Goal: Task Accomplishment & Management: Use online tool/utility

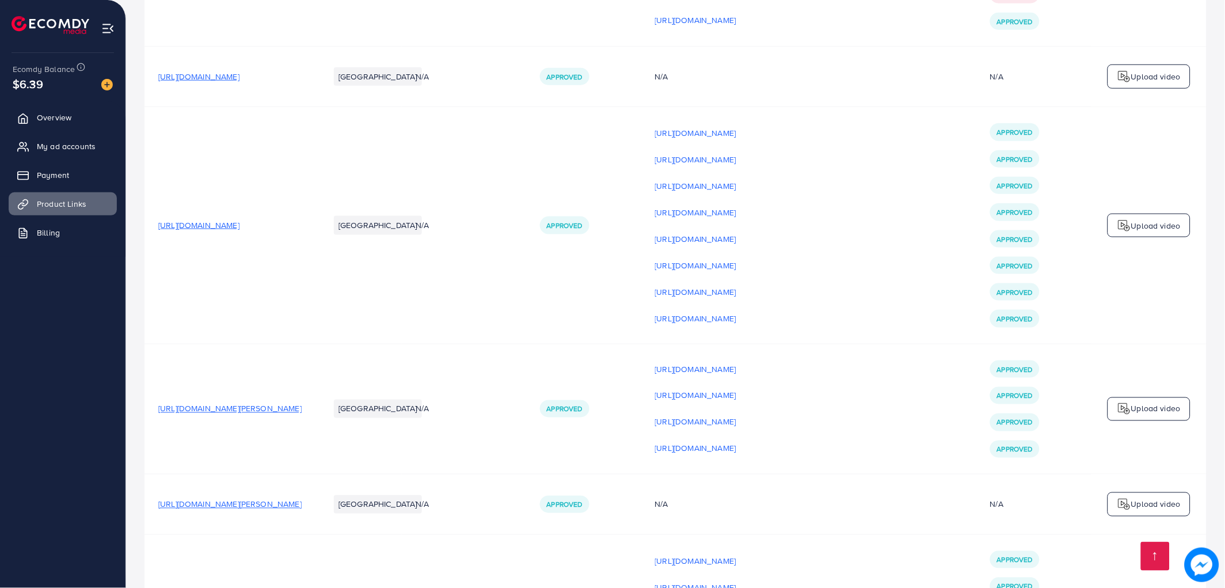
scroll to position [3069, 0]
click at [1142, 238] on div "Upload video" at bounding box center [1148, 226] width 83 height 24
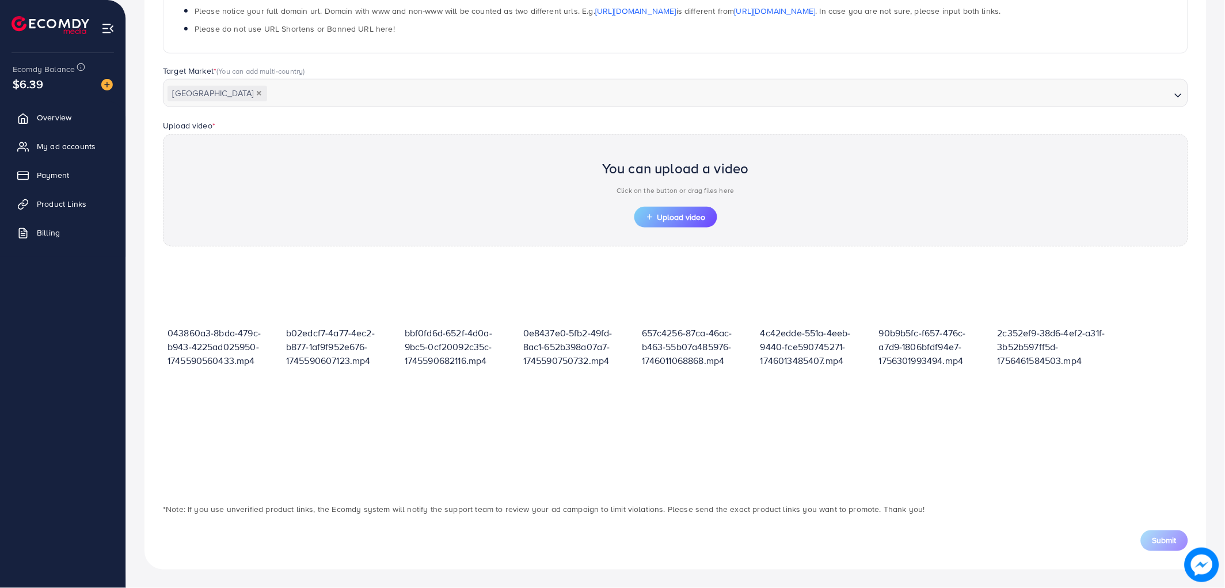
scroll to position [252, 0]
click at [659, 227] on button "Upload video" at bounding box center [675, 217] width 83 height 21
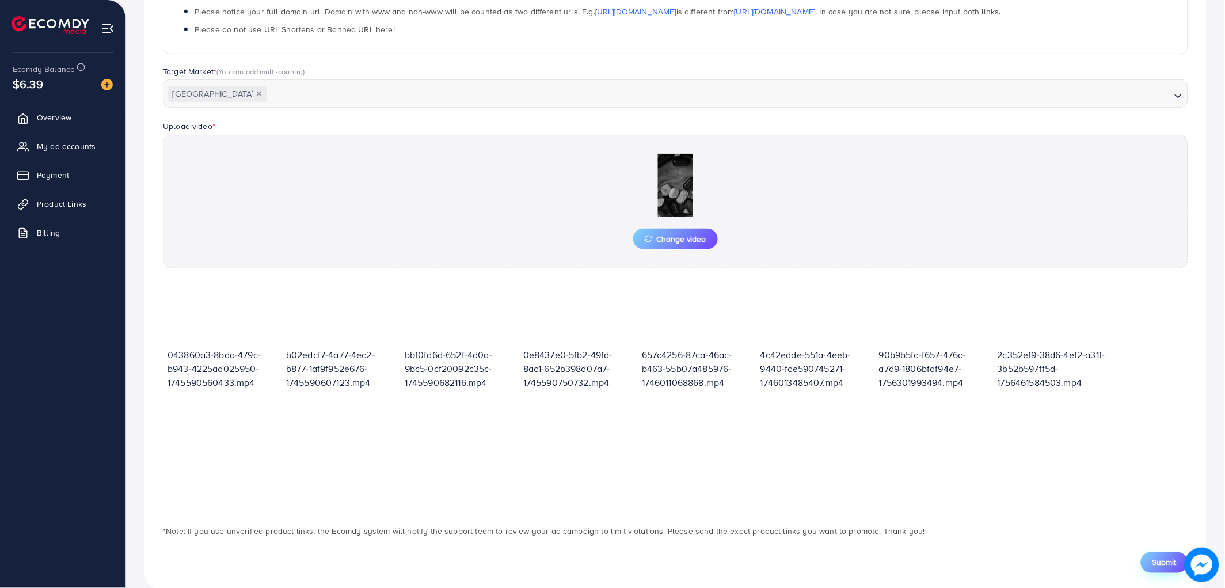
click at [1158, 565] on span "Submit" at bounding box center [1164, 562] width 24 height 12
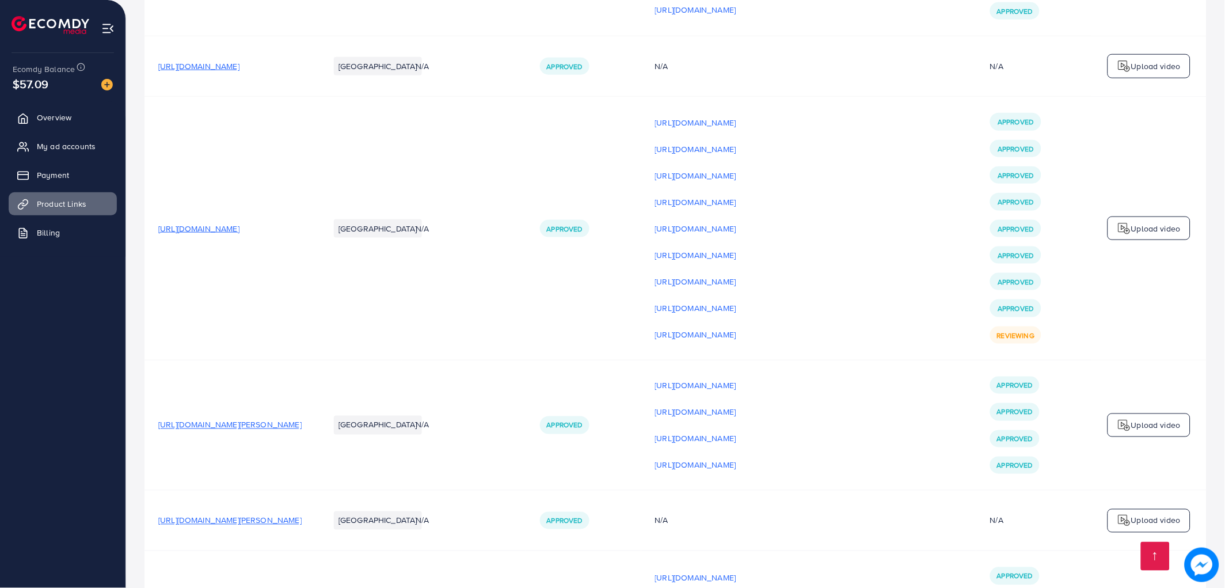
scroll to position [3197, 0]
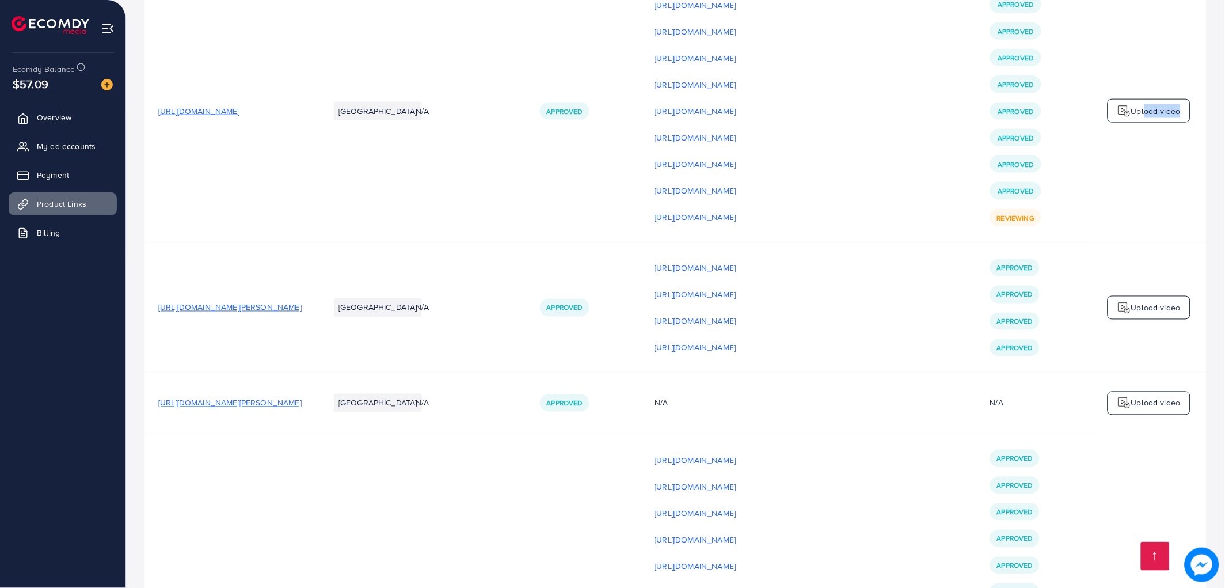
drag, startPoint x: 1141, startPoint y: 134, endPoint x: 1175, endPoint y: 147, distance: 36.4
click at [1175, 123] on div "Upload video" at bounding box center [1148, 111] width 83 height 24
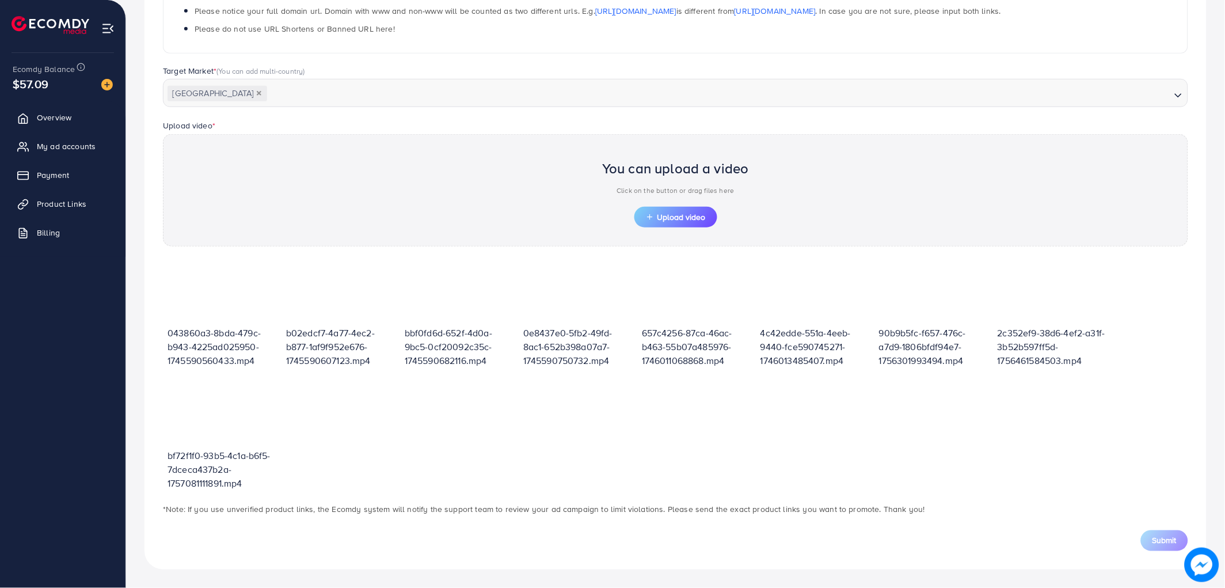
scroll to position [252, 0]
click at [1175, 147] on div "You can upload a video Click on the button or drag files here Upload video" at bounding box center [675, 191] width 1025 height 112
click at [1166, 136] on div "You can upload a video Click on the button or drag files here Upload video" at bounding box center [675, 191] width 1025 height 112
click at [699, 216] on span "Upload video" at bounding box center [676, 218] width 60 height 8
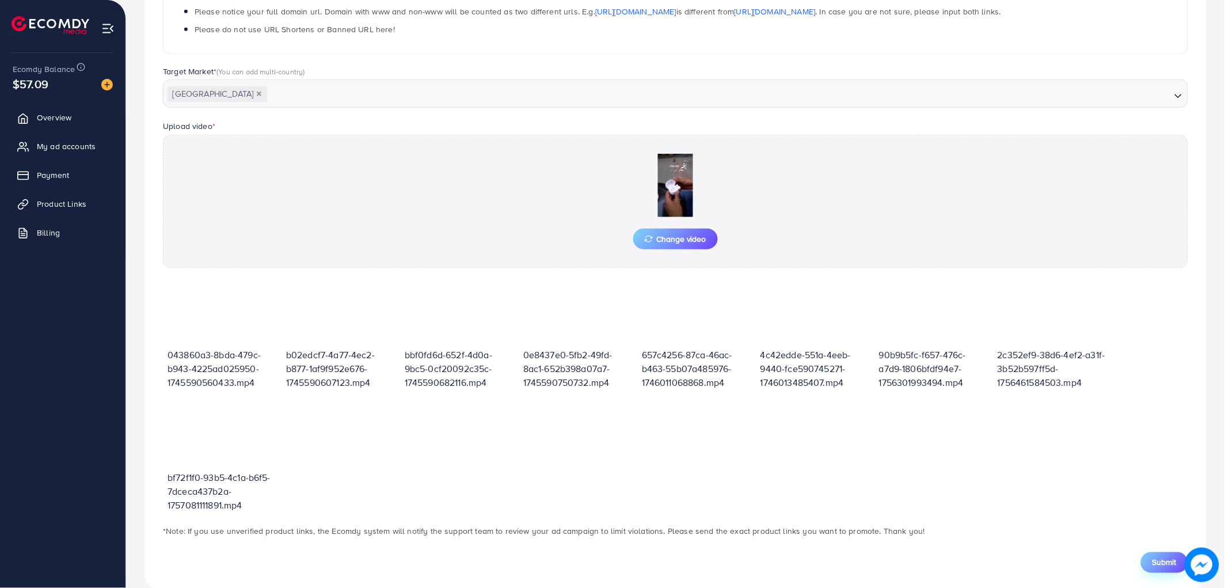
click at [1165, 562] on span "Submit" at bounding box center [1164, 562] width 24 height 12
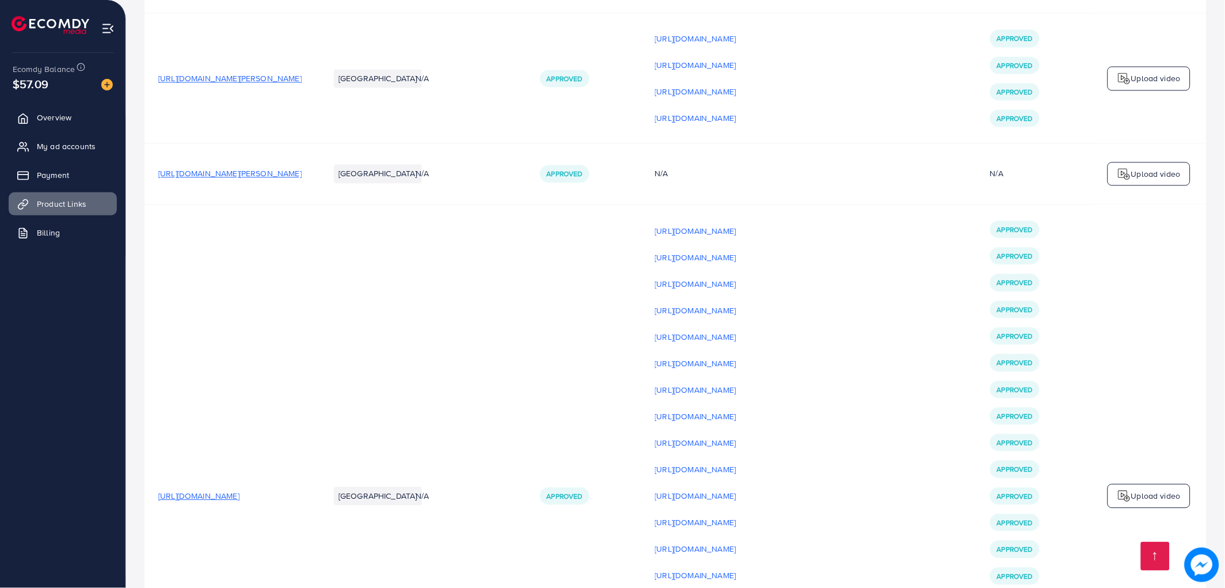
scroll to position [3197, 0]
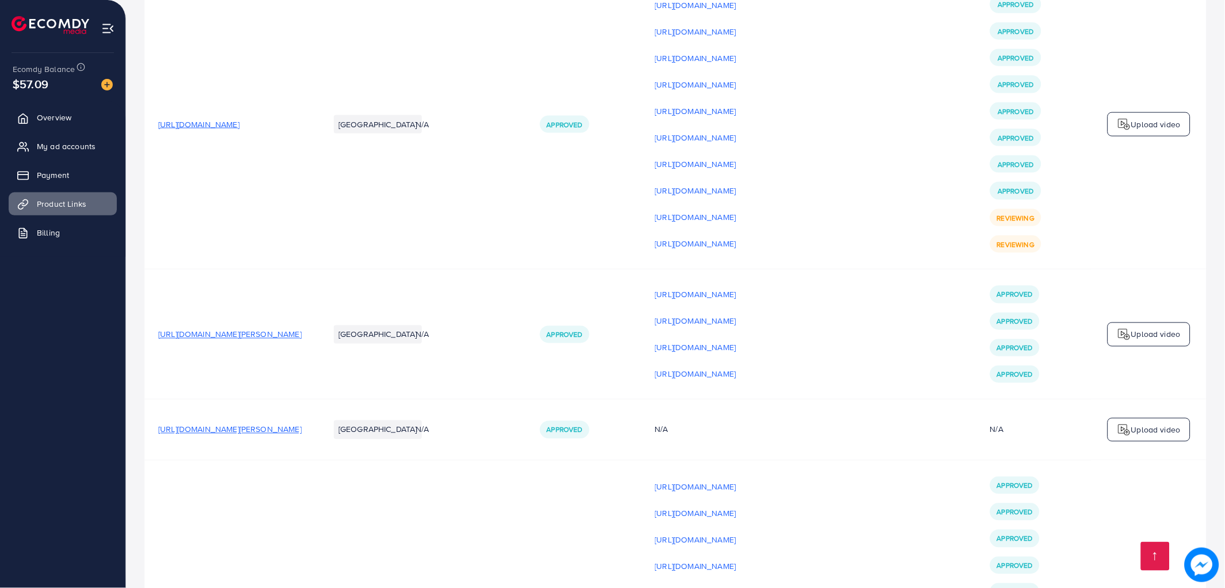
click at [1143, 131] on p "Upload video" at bounding box center [1155, 124] width 49 height 14
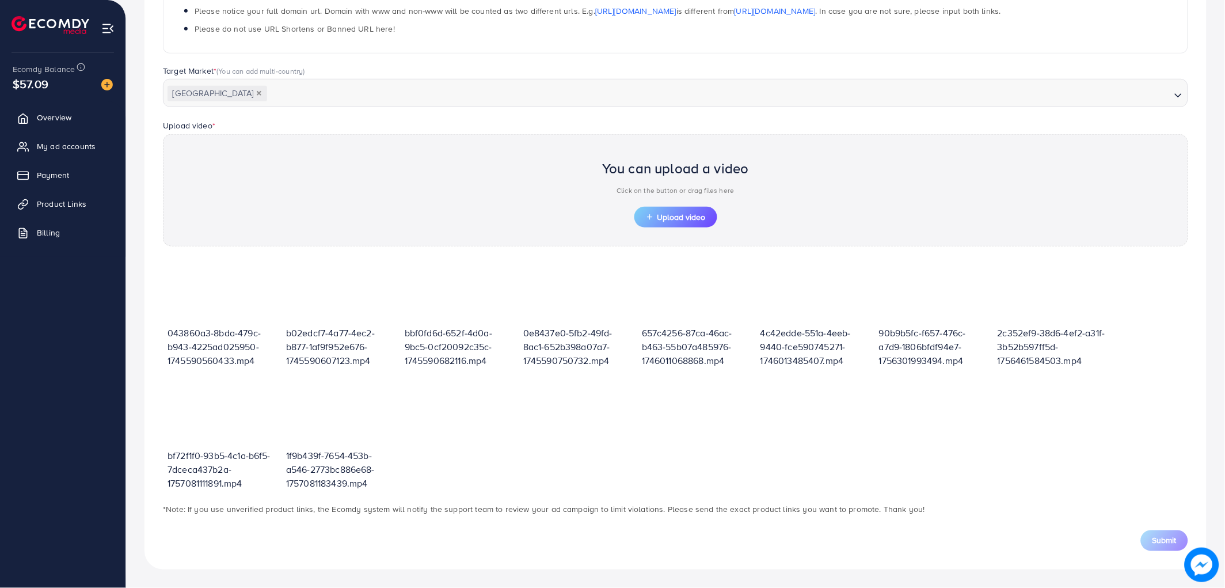
scroll to position [252, 0]
click at [650, 215] on icon "button" at bounding box center [650, 218] width 8 height 8
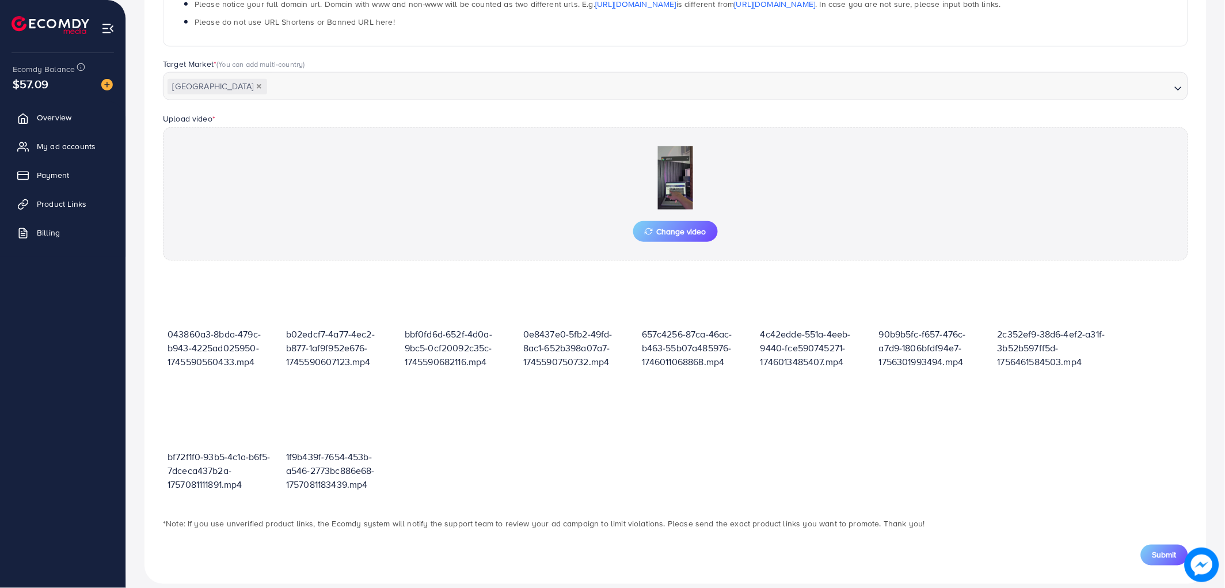
scroll to position [273, 0]
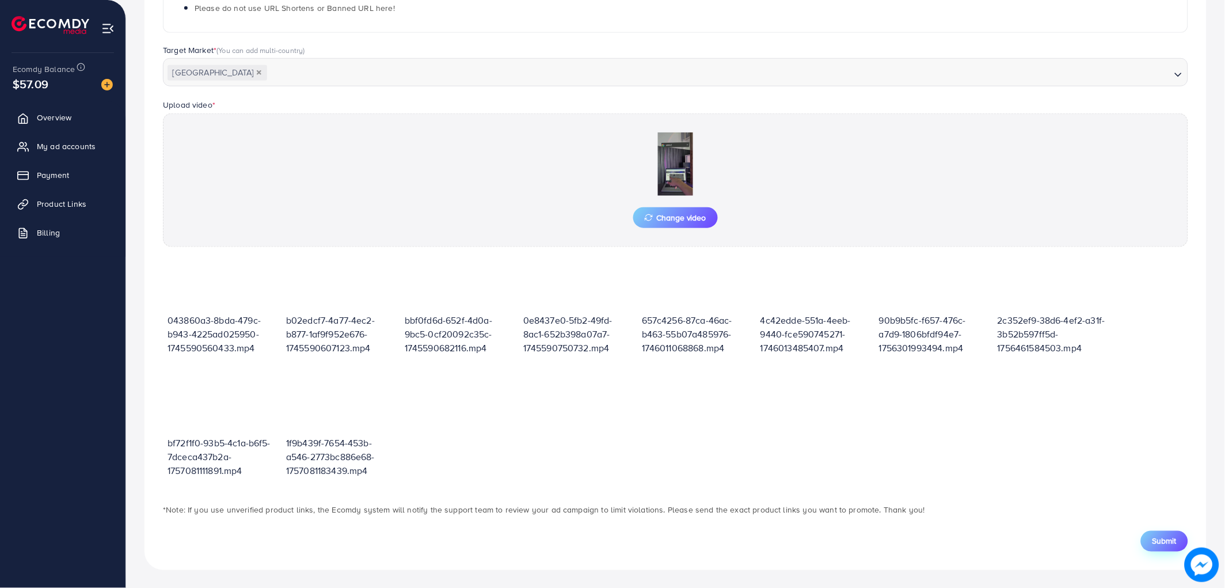
click at [1164, 532] on button "Submit" at bounding box center [1164, 541] width 47 height 21
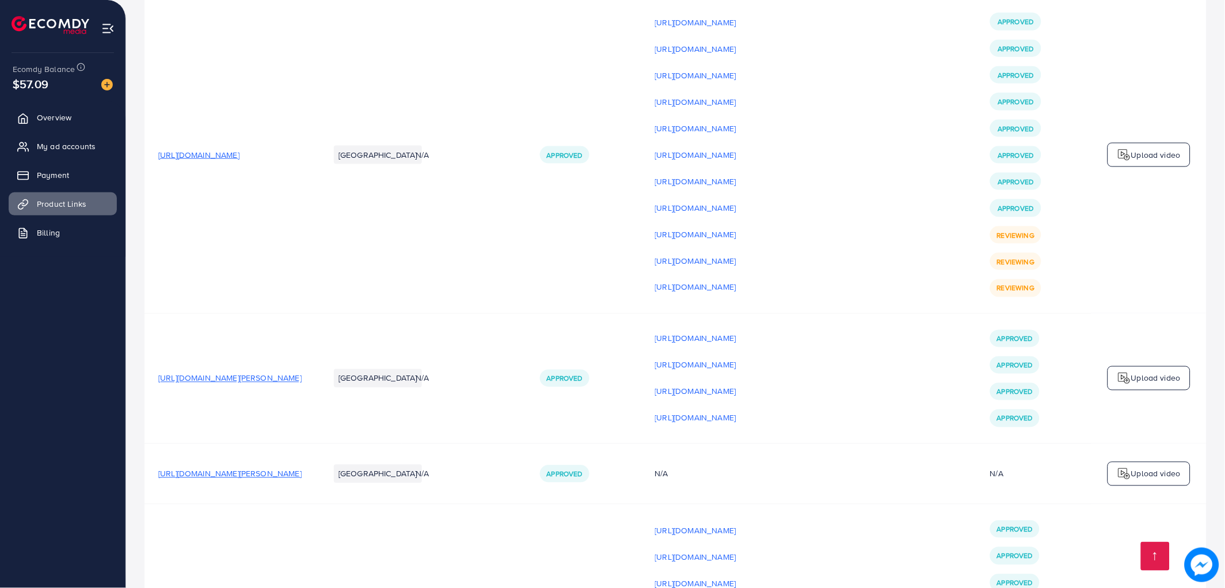
scroll to position [3261, 0]
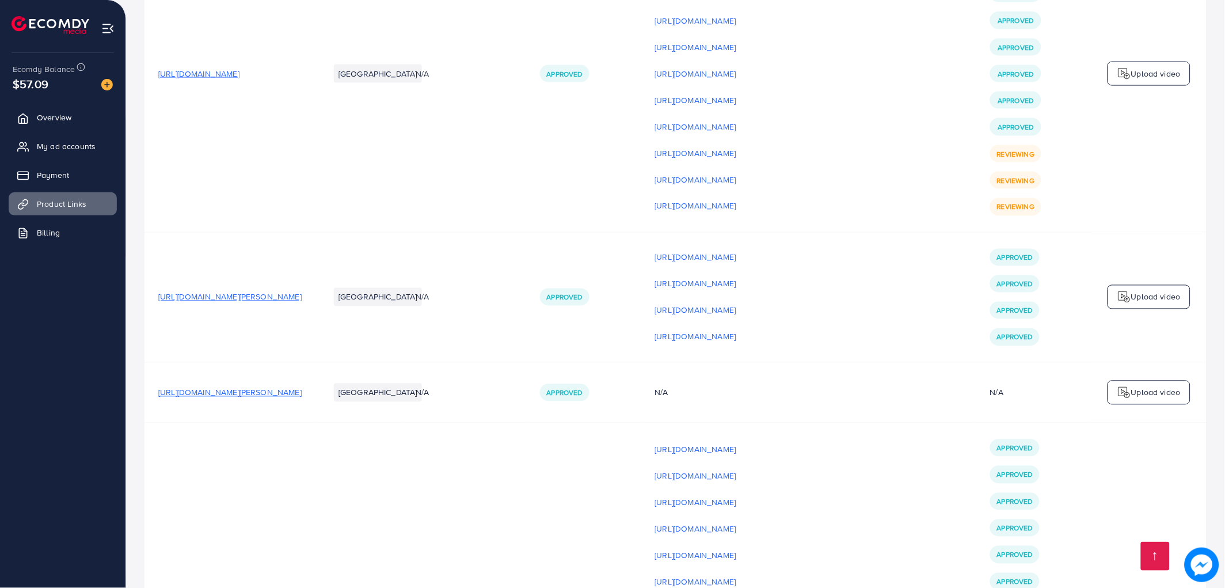
click at [1132, 81] on p "Upload video" at bounding box center [1155, 74] width 49 height 14
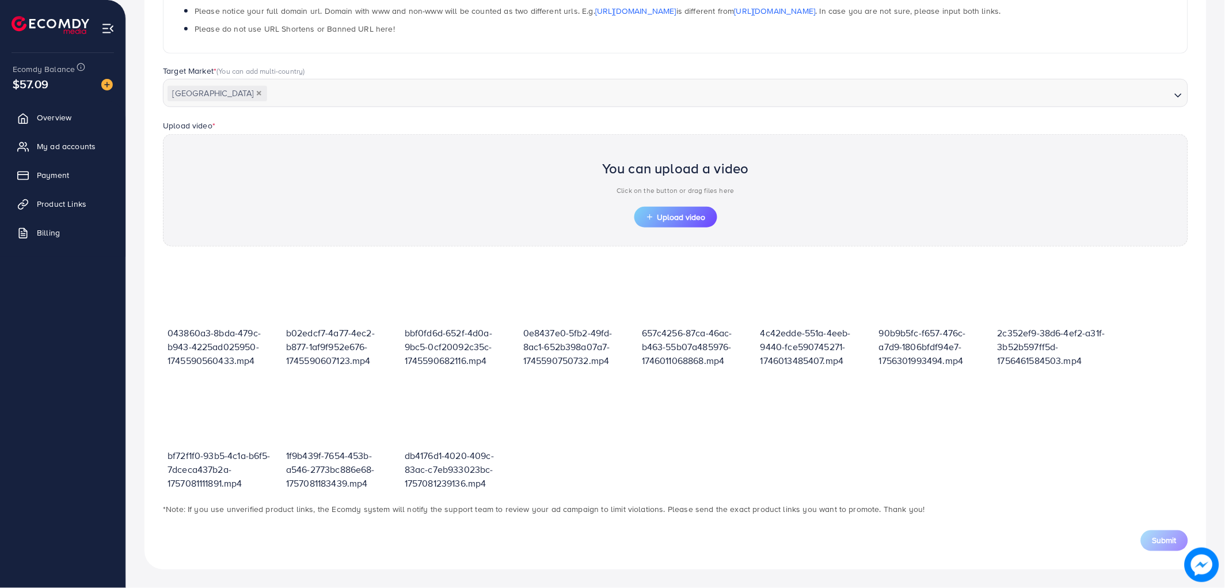
scroll to position [252, 0]
click at [698, 214] on span "Upload video" at bounding box center [676, 218] width 60 height 8
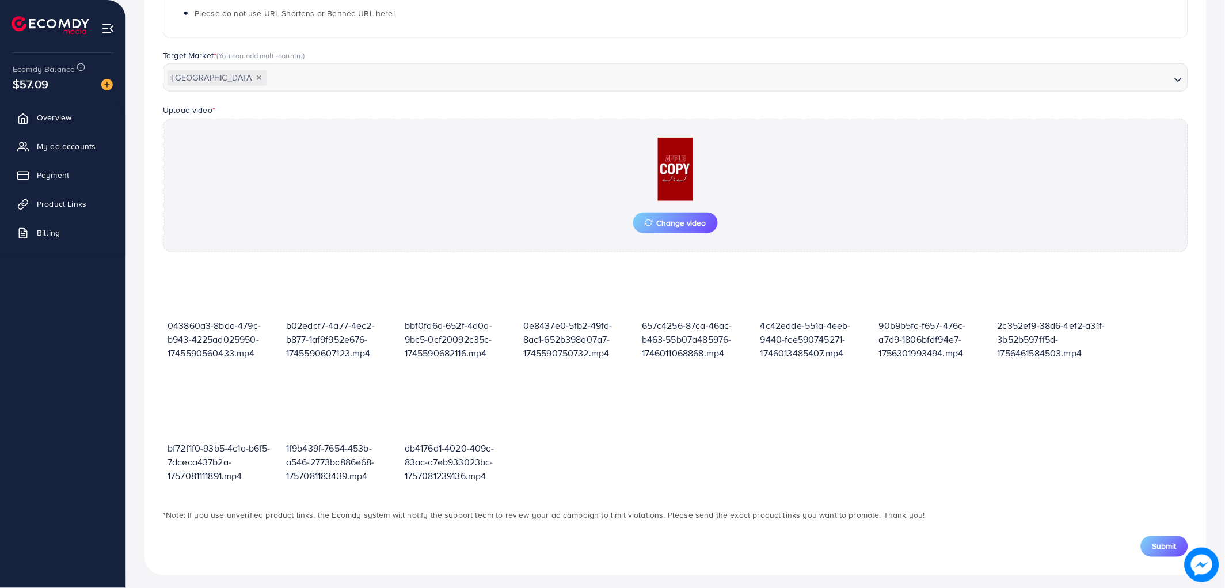
scroll to position [273, 0]
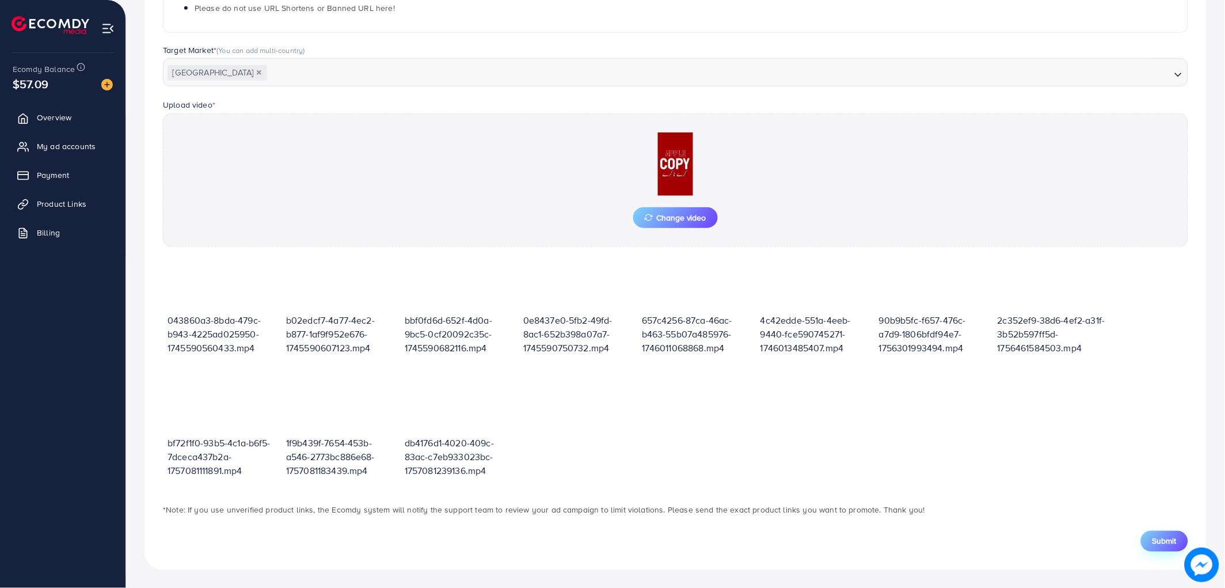
click at [1166, 543] on span "Submit" at bounding box center [1164, 541] width 24 height 12
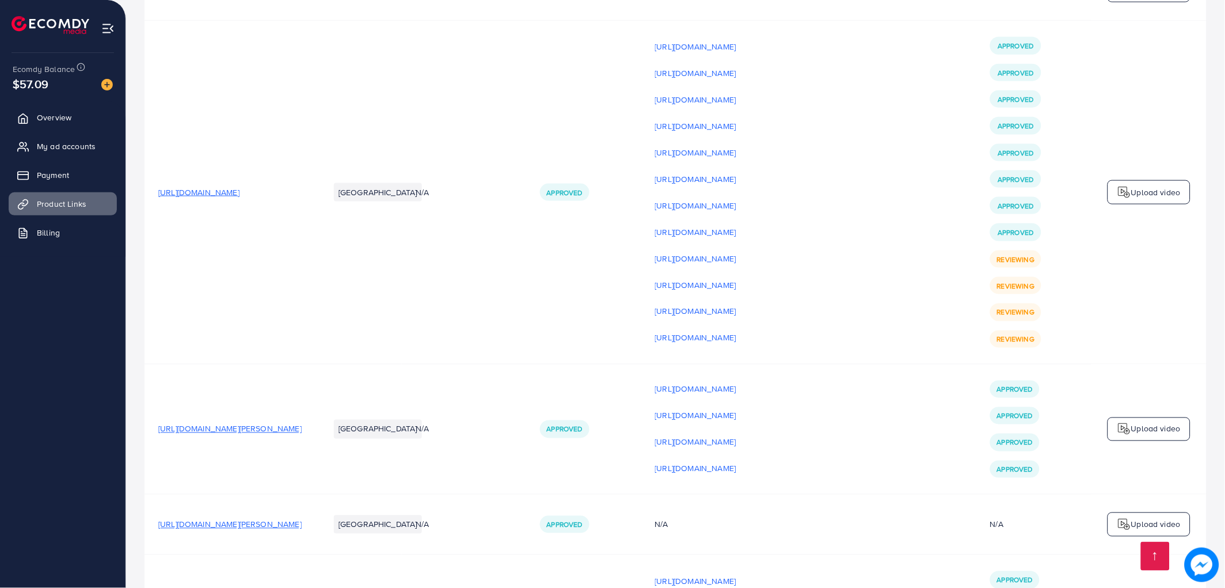
scroll to position [3133, 0]
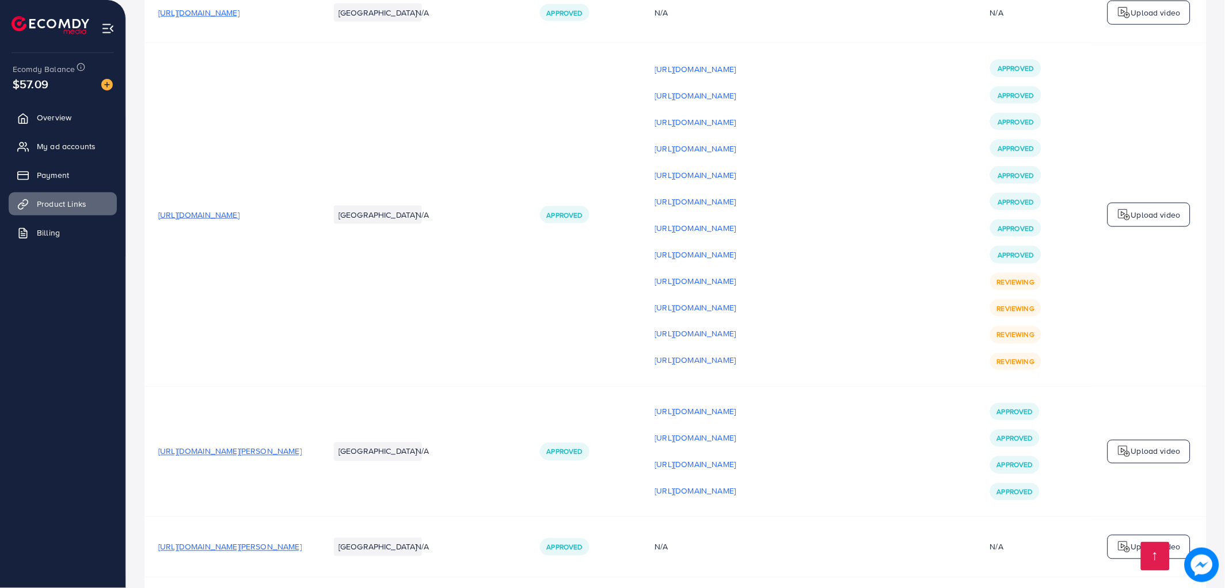
click at [1137, 222] on p "Upload video" at bounding box center [1155, 215] width 49 height 14
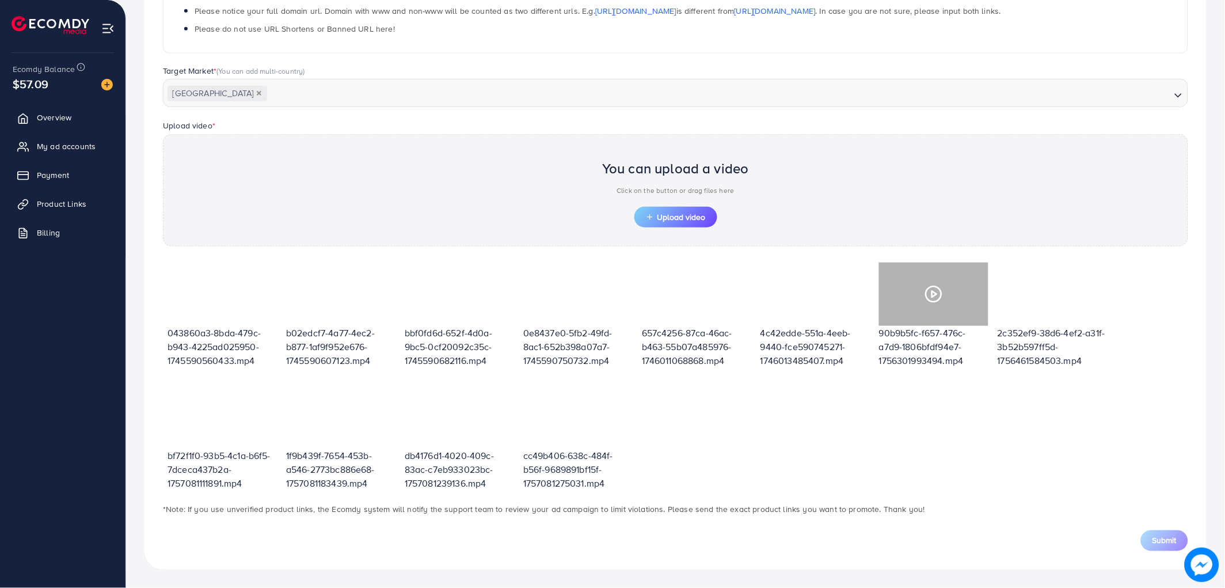
scroll to position [252, 0]
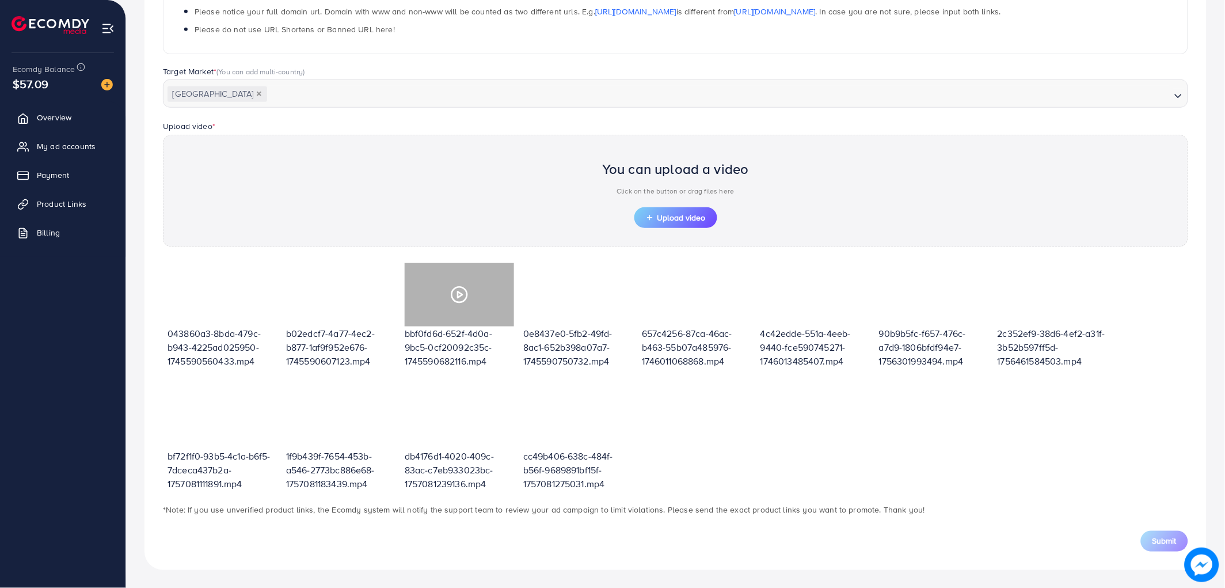
click at [660, 214] on span "Upload video" at bounding box center [676, 218] width 60 height 8
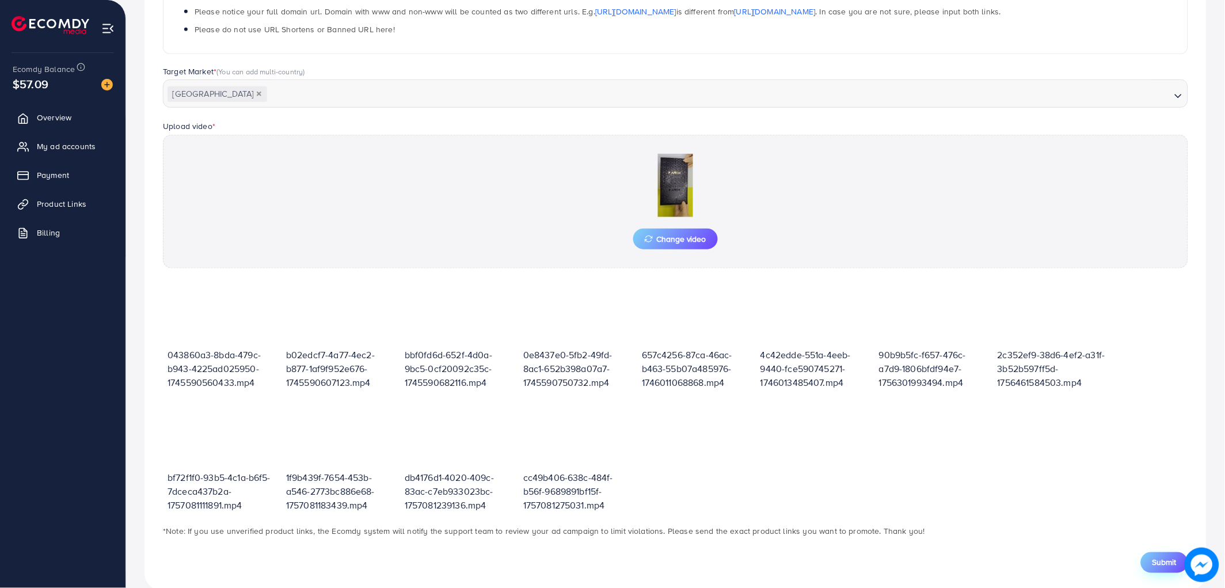
click at [1155, 563] on span "Submit" at bounding box center [1164, 562] width 24 height 12
